Goal: Information Seeking & Learning: Stay updated

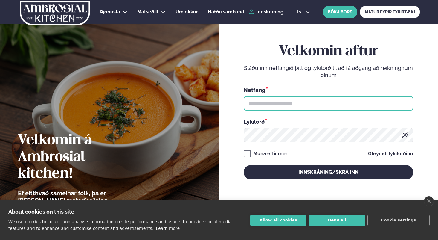
click at [267, 103] on input "text" at bounding box center [329, 103] width 170 height 14
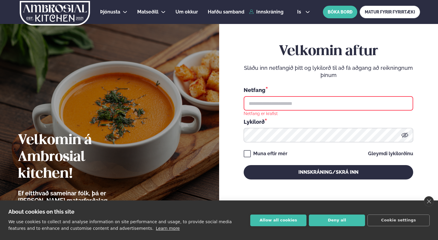
type input "**********"
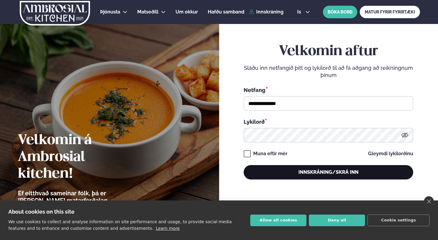
click at [304, 167] on button "Innskráning/Skrá inn" at bounding box center [329, 172] width 170 height 14
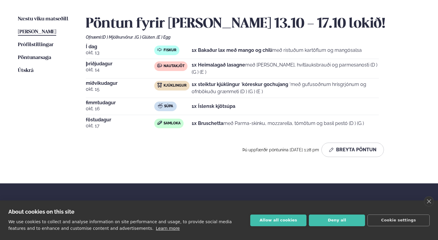
scroll to position [145, 0]
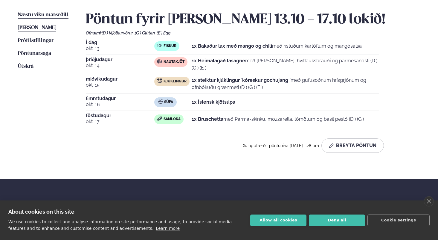
click at [36, 16] on span "Næstu viku matseðill" at bounding box center [43, 14] width 51 height 5
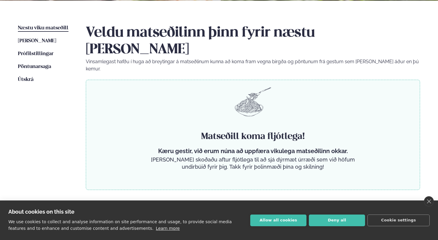
scroll to position [133, 0]
